Goal: Book appointment/travel/reservation

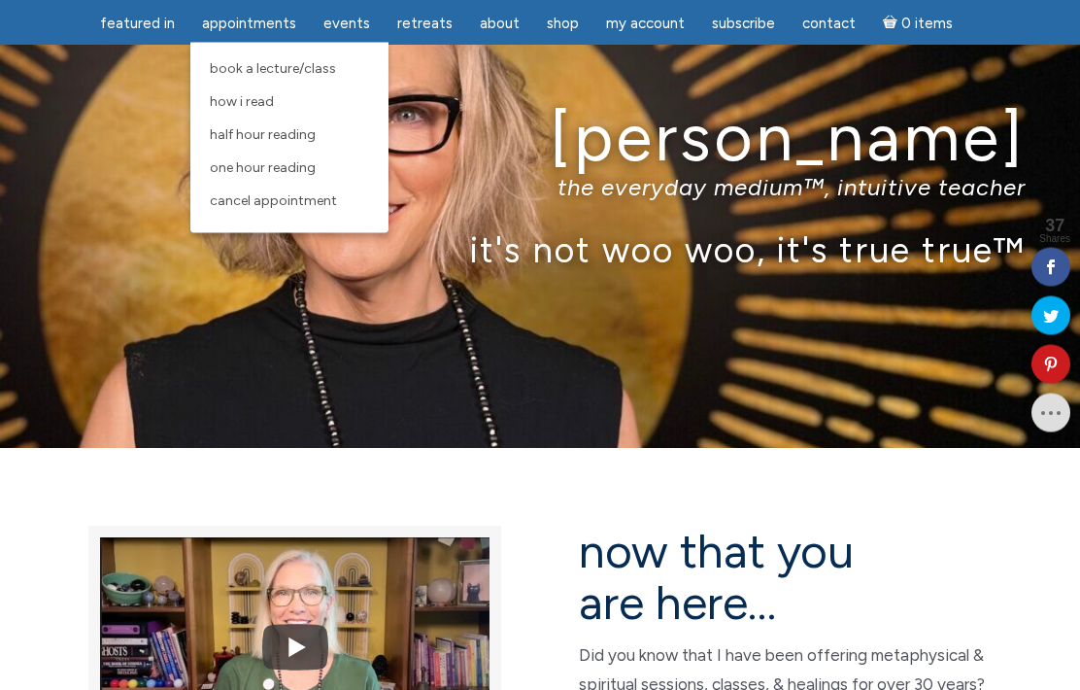
scroll to position [77, 0]
click at [319, 145] on link "Half Hour Reading" at bounding box center [289, 134] width 179 height 33
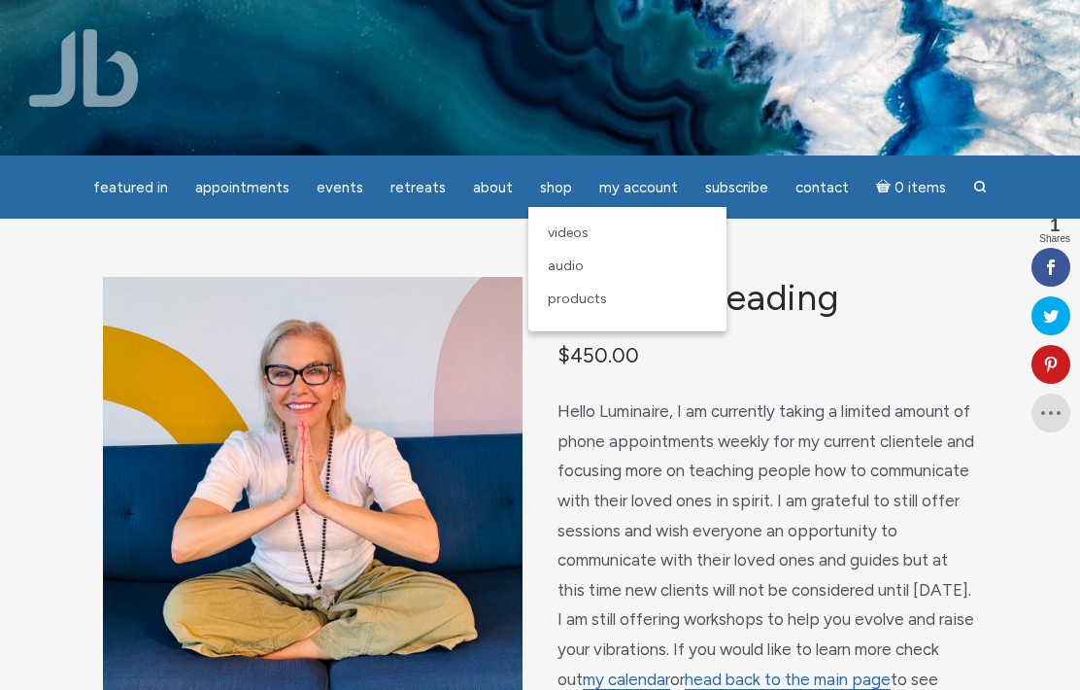
click at [426, 255] on div "Half Hour Reading $ 450.00 Hello Luminaire, I am currently taking a limited amo…" at bounding box center [540, 577] width 1080 height 717
click at [560, 244] on link "Videos" at bounding box center [627, 233] width 179 height 33
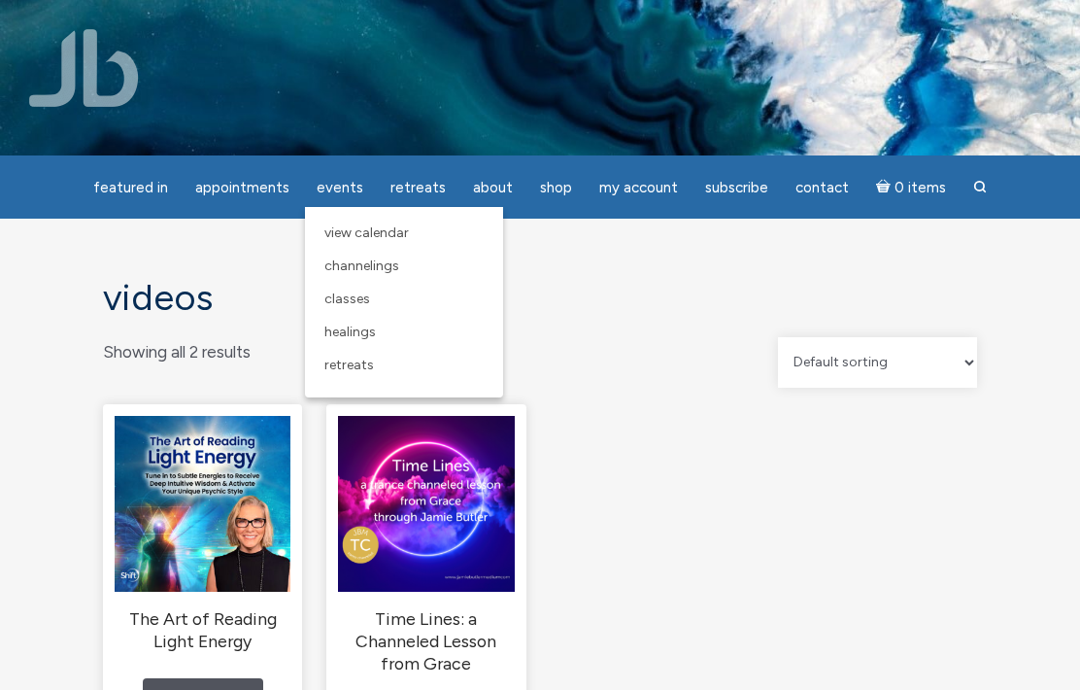
click at [418, 240] on link "View Calendar" at bounding box center [404, 233] width 179 height 33
